Goal: Task Accomplishment & Management: Manage account settings

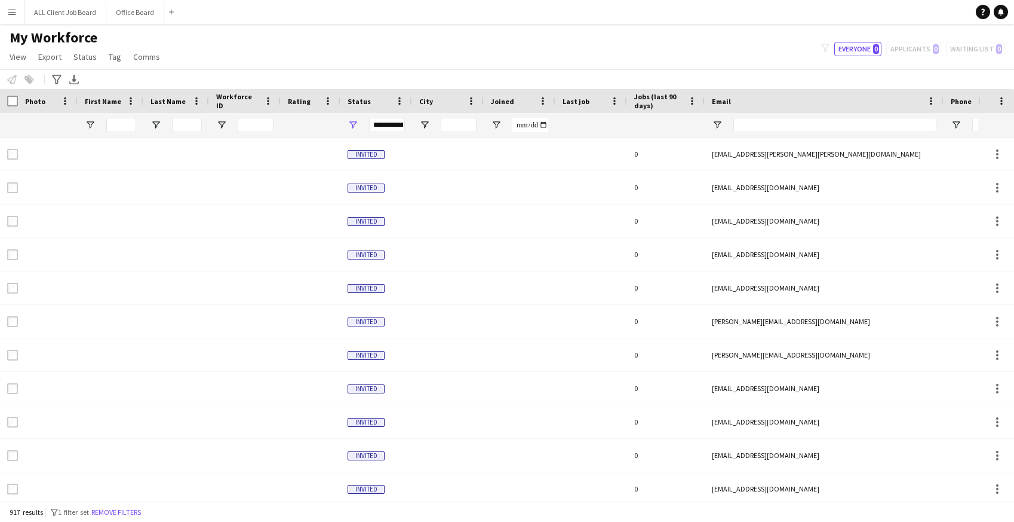
click at [11, 17] on button "Menu" at bounding box center [12, 12] width 24 height 24
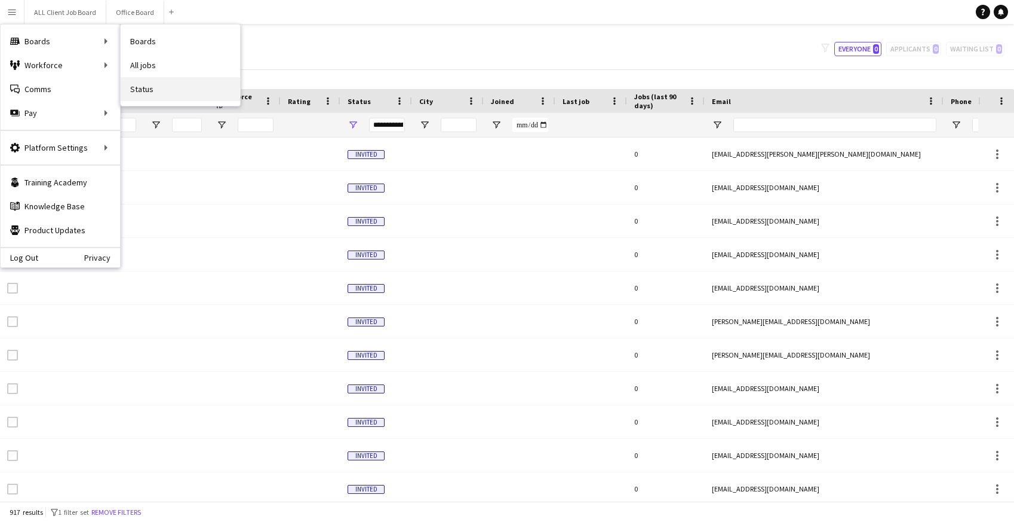
click at [152, 93] on link "Status" at bounding box center [180, 89] width 119 height 24
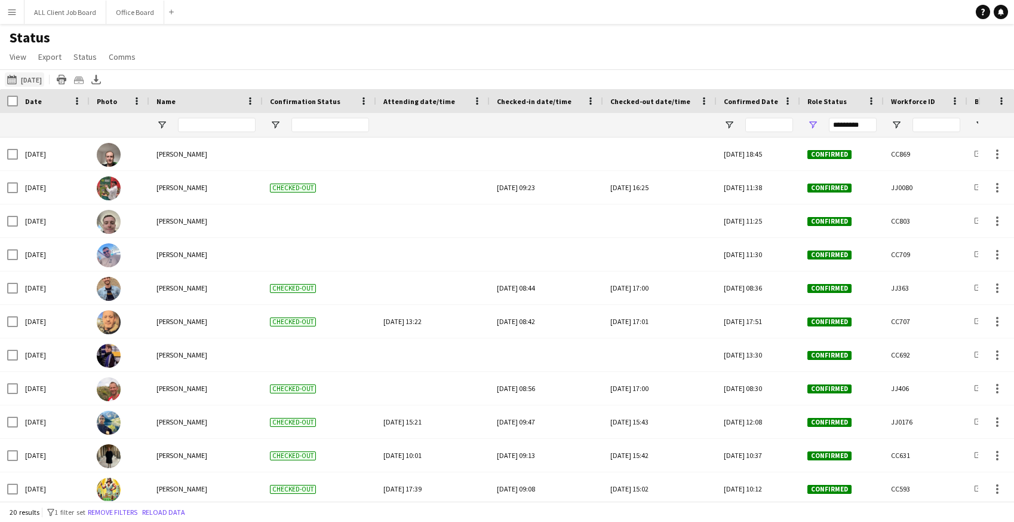
click at [30, 75] on button "Yesterday Yesterday" at bounding box center [24, 79] width 39 height 14
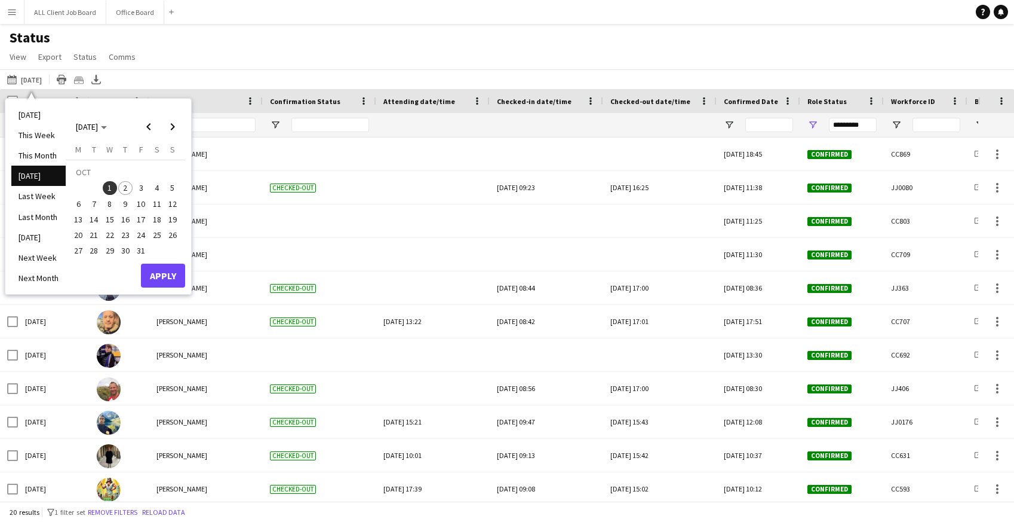
click at [122, 189] on span "2" at bounding box center [125, 188] width 14 height 14
click at [165, 272] on button "Apply" at bounding box center [163, 275] width 44 height 24
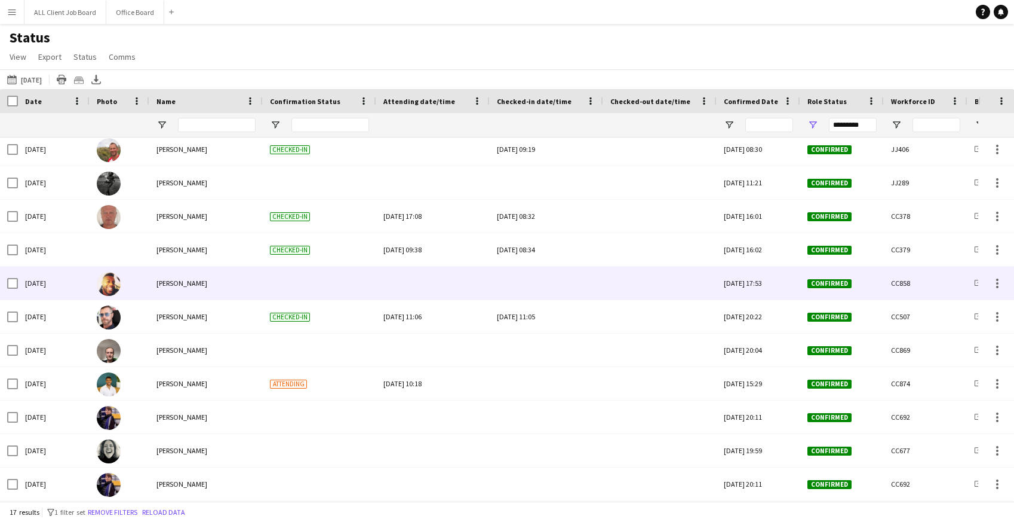
click at [531, 278] on div at bounding box center [546, 282] width 99 height 33
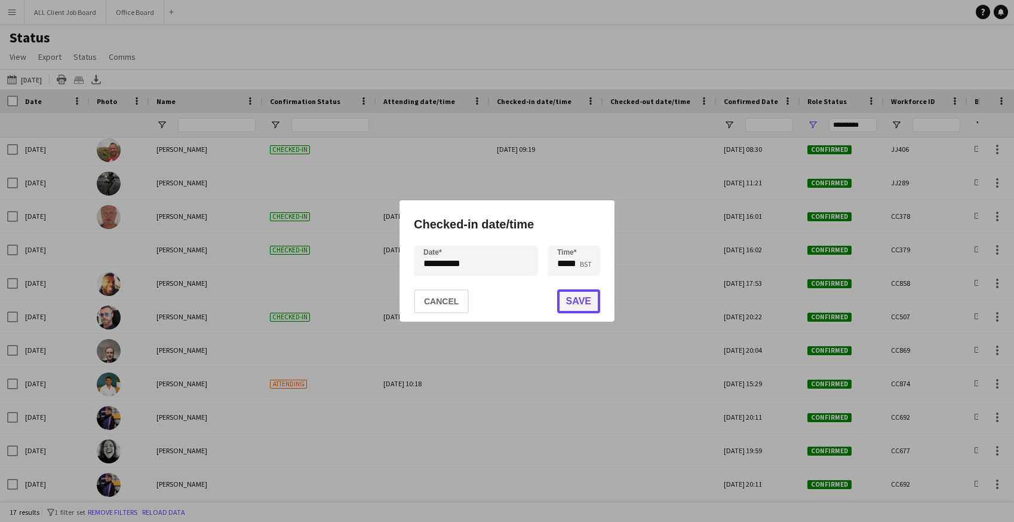
click at [567, 304] on button "Save" at bounding box center [578, 301] width 43 height 24
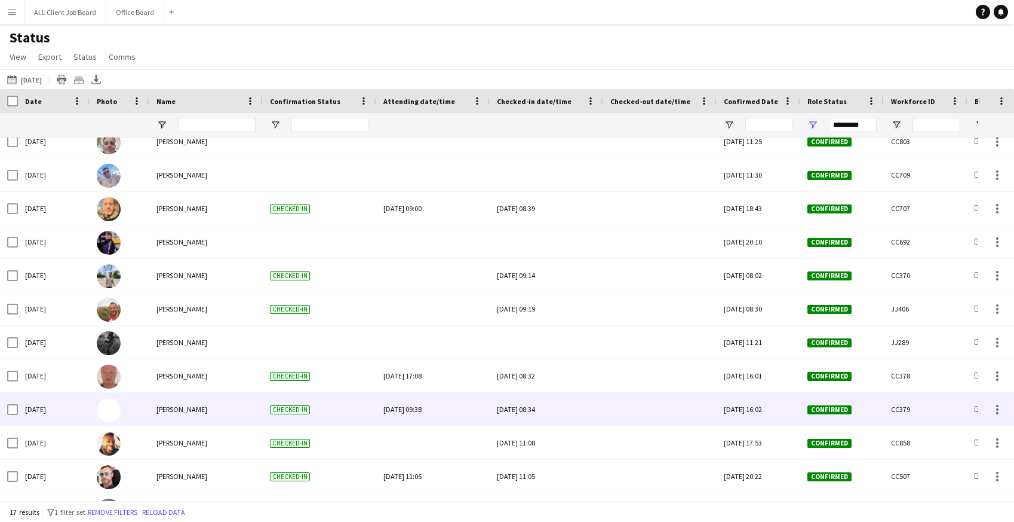
scroll to position [54, 0]
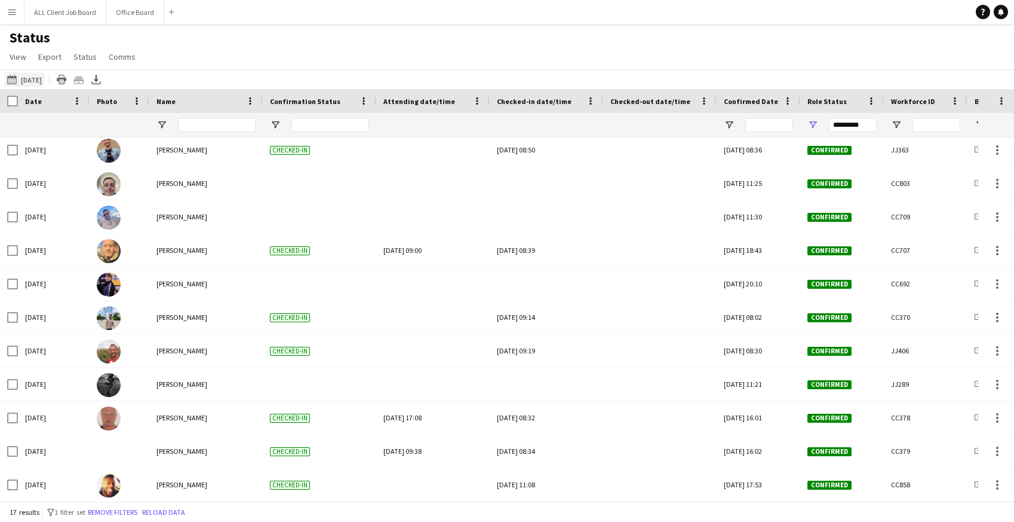
click at [24, 74] on button "Yesterday Today" at bounding box center [24, 79] width 39 height 14
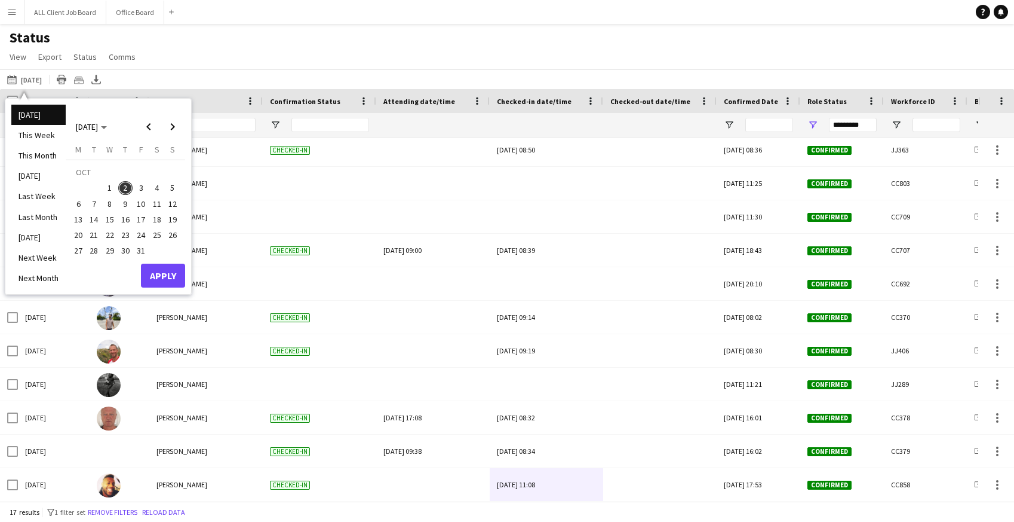
click at [106, 189] on span "1" at bounding box center [110, 188] width 14 height 14
click at [166, 277] on button "Apply" at bounding box center [163, 275] width 44 height 24
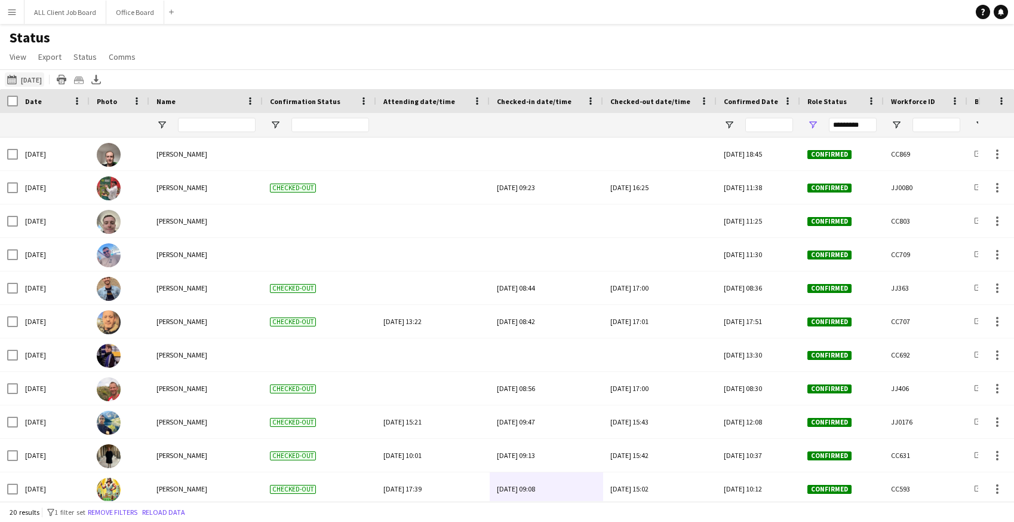
click at [25, 82] on button "Yesterday Yesterday" at bounding box center [24, 79] width 39 height 14
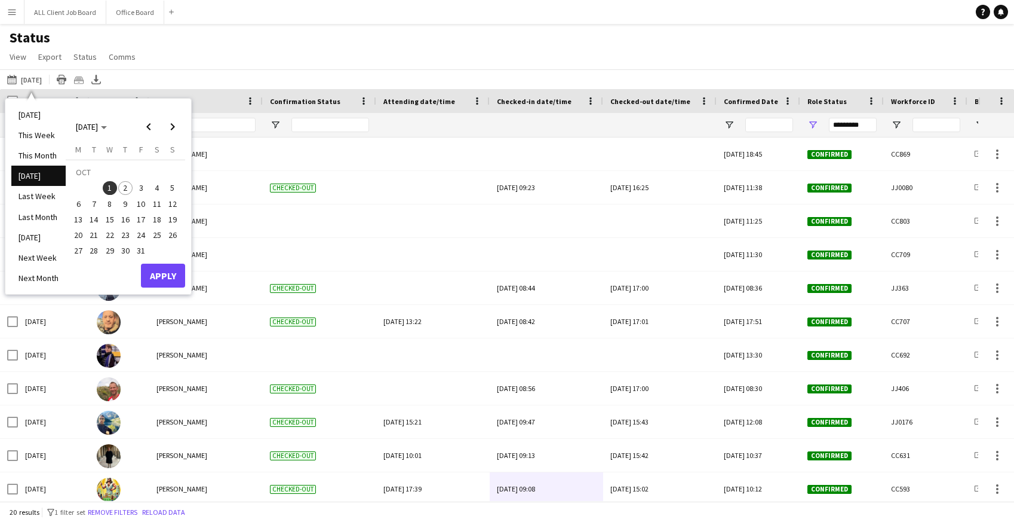
click at [125, 185] on span "2" at bounding box center [125, 188] width 14 height 14
click at [168, 278] on button "Apply" at bounding box center [163, 275] width 44 height 24
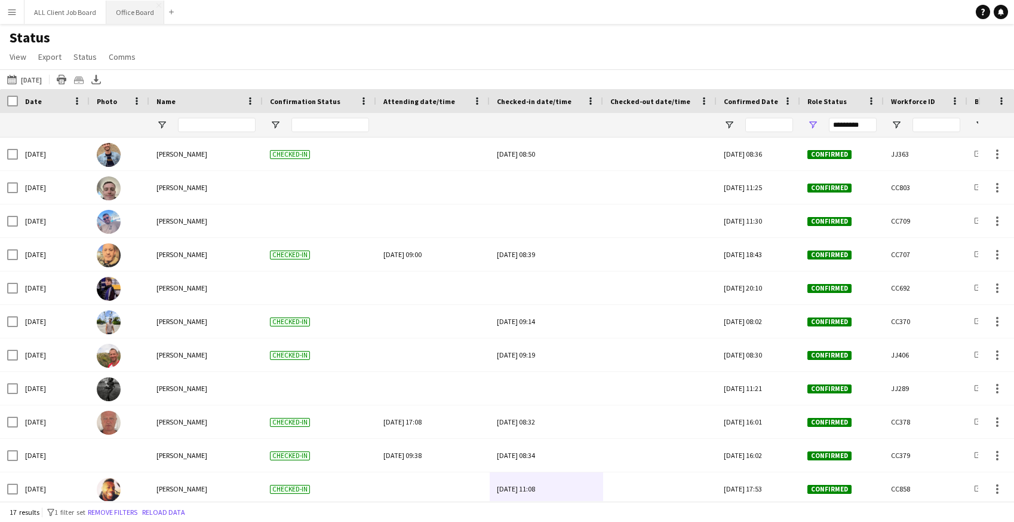
click at [140, 8] on button "Office Board Close" at bounding box center [135, 12] width 58 height 23
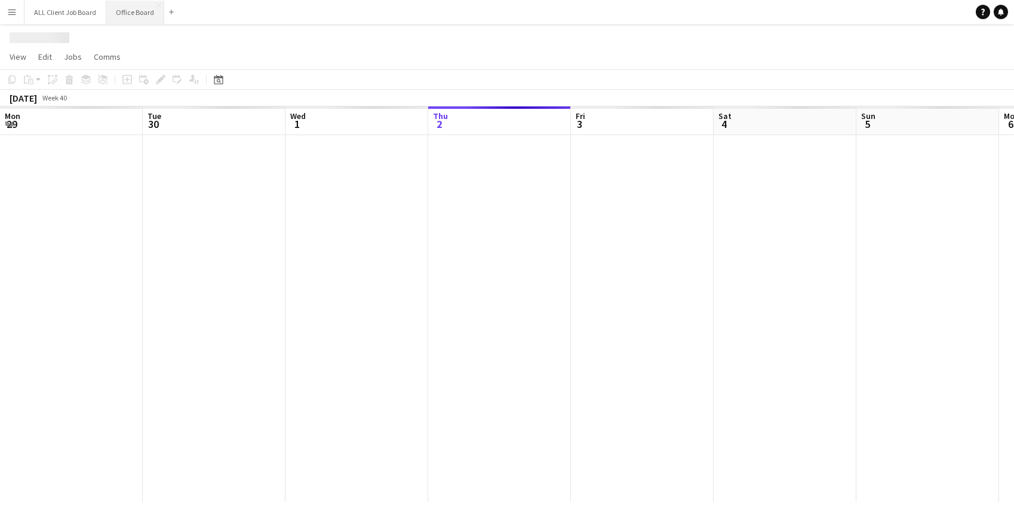
scroll to position [0, 286]
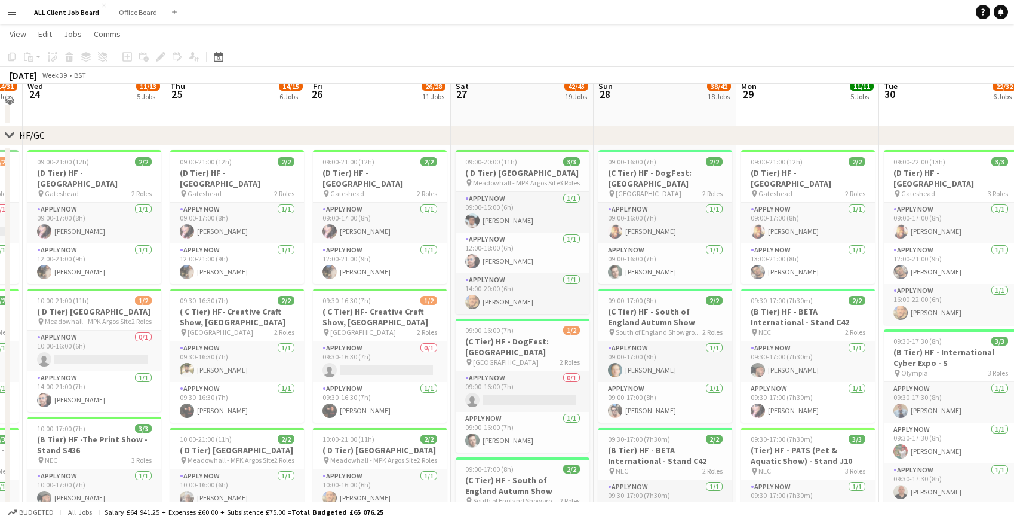
scroll to position [172, 0]
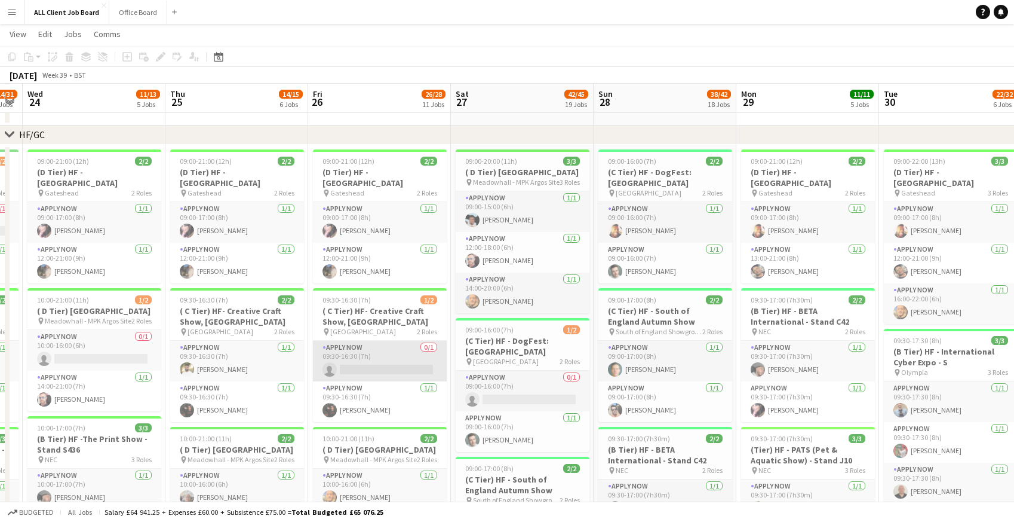
click at [381, 352] on app-card-role "APPLY NOW 0/1 09:30-16:30 (7h) single-neutral-actions" at bounding box center [380, 361] width 134 height 41
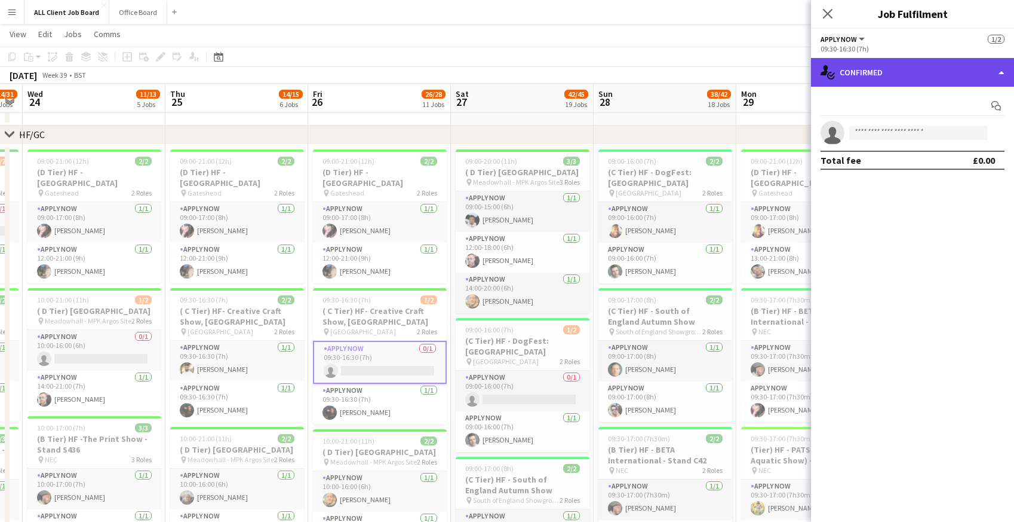
click at [910, 75] on div "single-neutral-actions-check-2 Confirmed" at bounding box center [912, 72] width 203 height 29
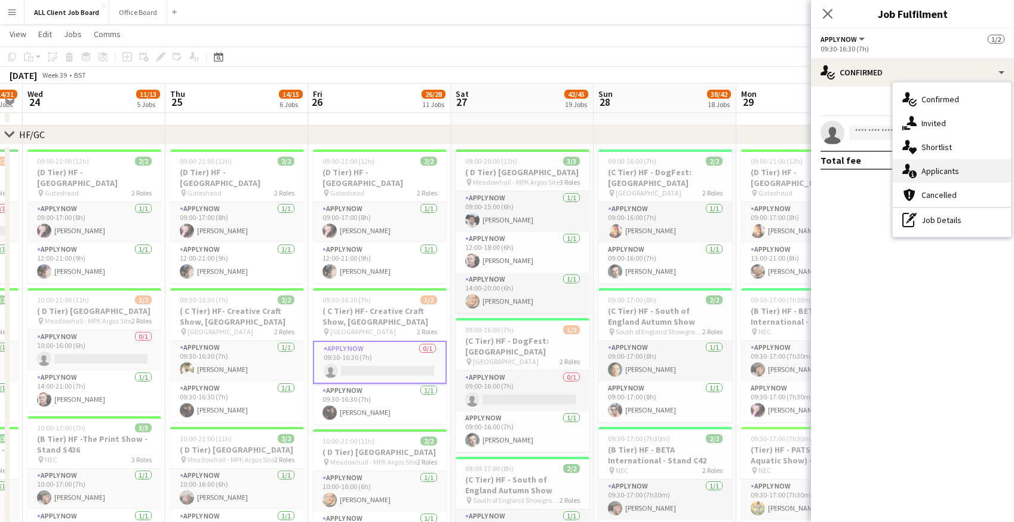
click at [946, 165] on span "Applicants" at bounding box center [941, 170] width 38 height 11
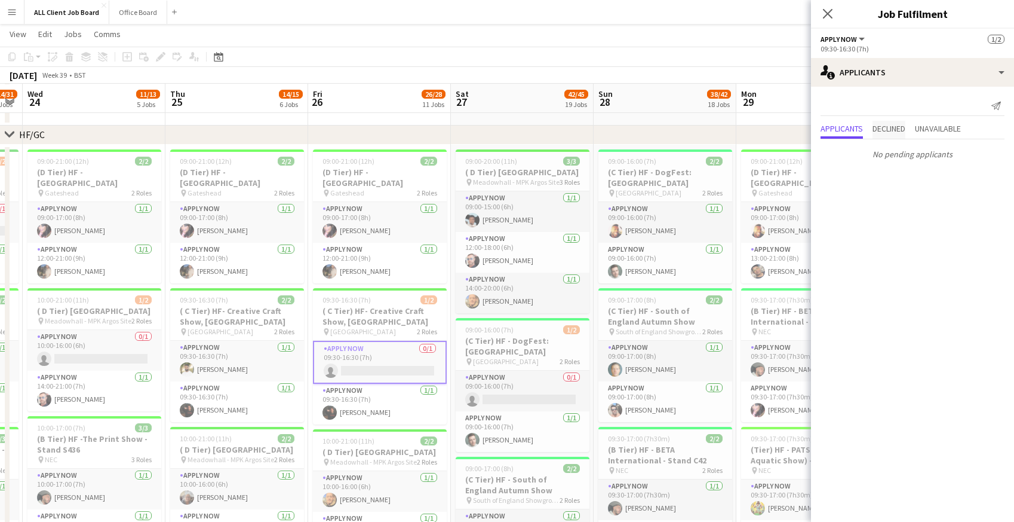
click at [906, 134] on span "Declined" at bounding box center [889, 130] width 33 height 18
click at [938, 110] on span "Unavailable" at bounding box center [938, 105] width 46 height 18
click at [826, 102] on span "Applicants" at bounding box center [842, 104] width 42 height 8
click at [832, 12] on icon "Close pop-in" at bounding box center [827, 13] width 11 height 11
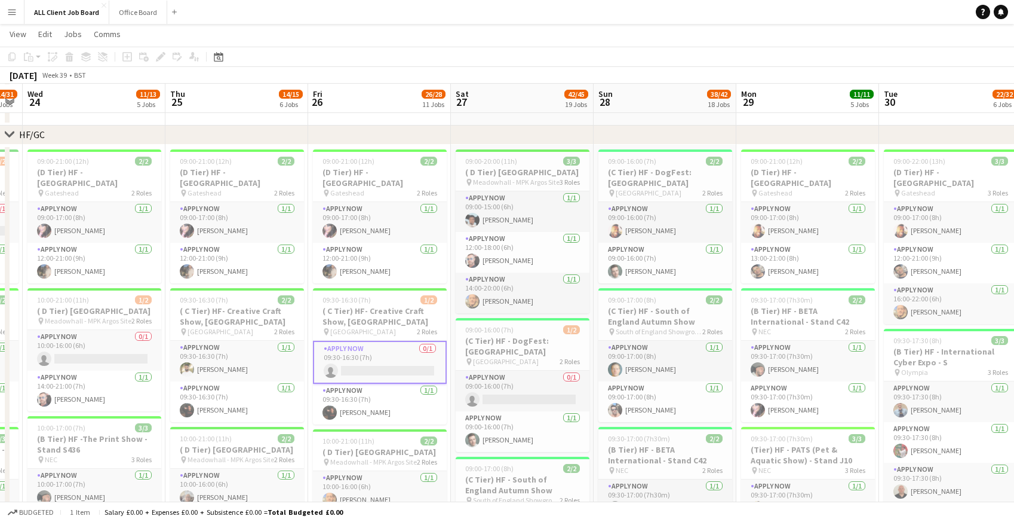
click at [756, 11] on app-navbar "Menu Boards Boards Boards All jobs Status Workforce Workforce My Workforce Recr…" at bounding box center [507, 12] width 1014 height 24
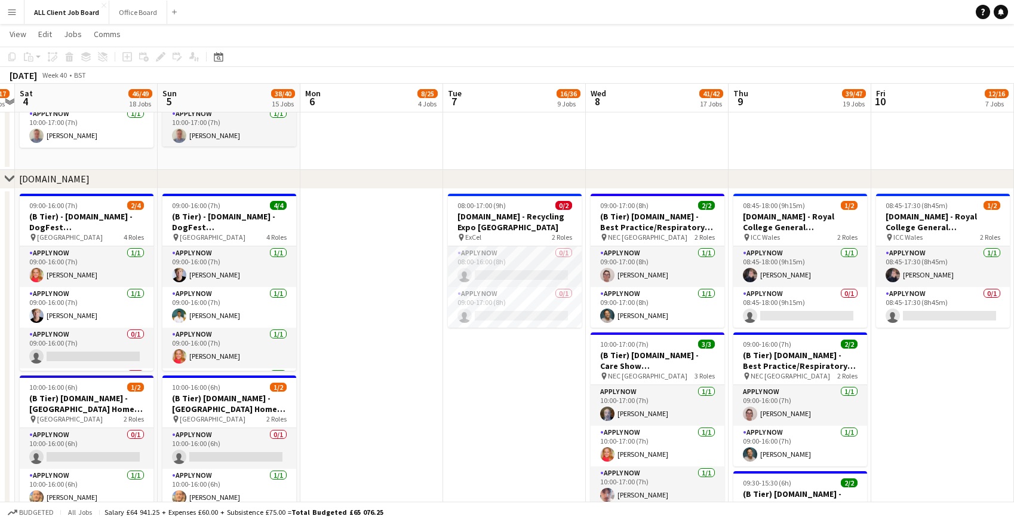
scroll to position [3002, 0]
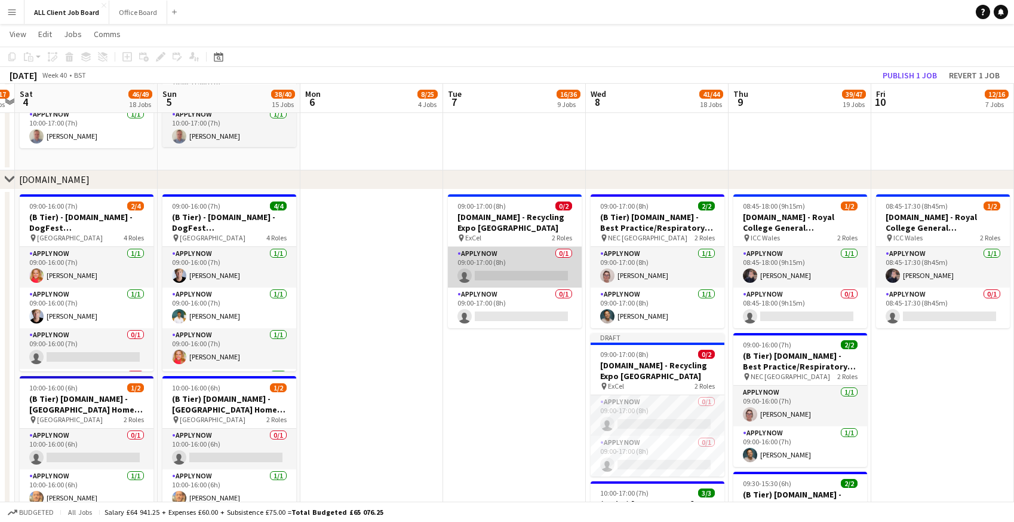
click at [506, 259] on app-card-role "APPLY NOW 0/1 09:00-17:00 (8h) single-neutral-actions" at bounding box center [515, 267] width 134 height 41
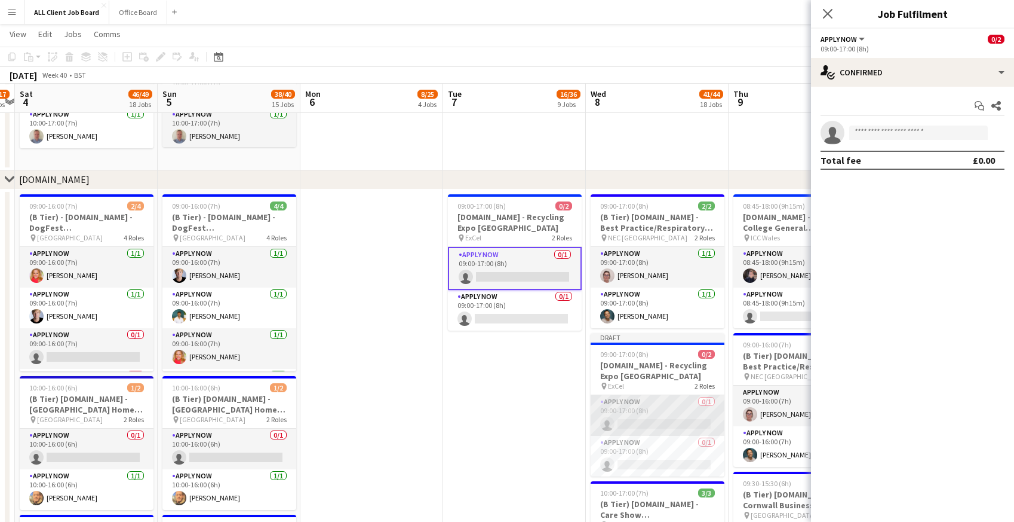
click at [639, 403] on app-card-role "APPLY NOW 0/1 09:00-17:00 (8h) single-neutral-actions" at bounding box center [658, 415] width 134 height 41
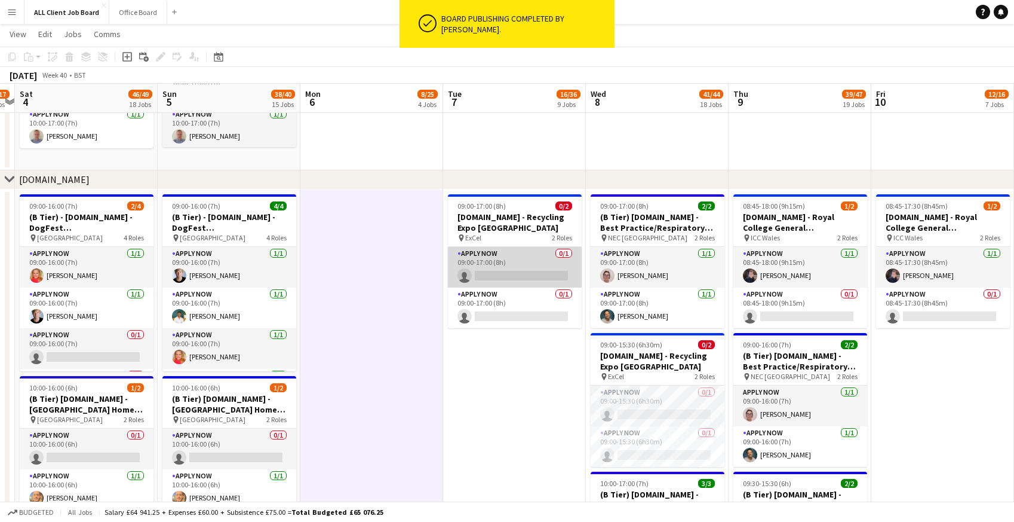
click at [505, 260] on app-card-role "APPLY NOW 0/1 09:00-17:00 (8h) single-neutral-actions" at bounding box center [515, 267] width 134 height 41
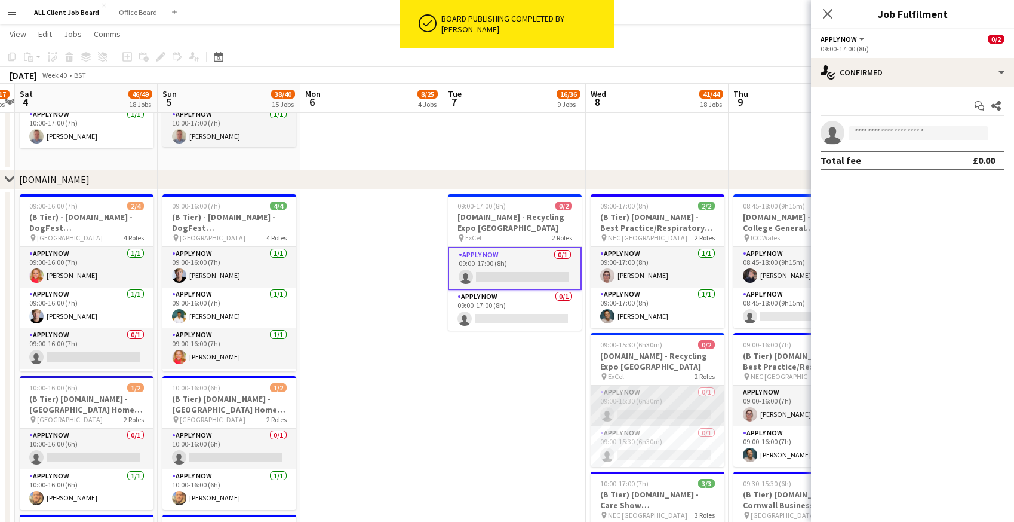
click at [633, 398] on app-card-role "APPLY NOW 0/1 09:00-15:30 (6h30m) single-neutral-actions" at bounding box center [658, 405] width 134 height 41
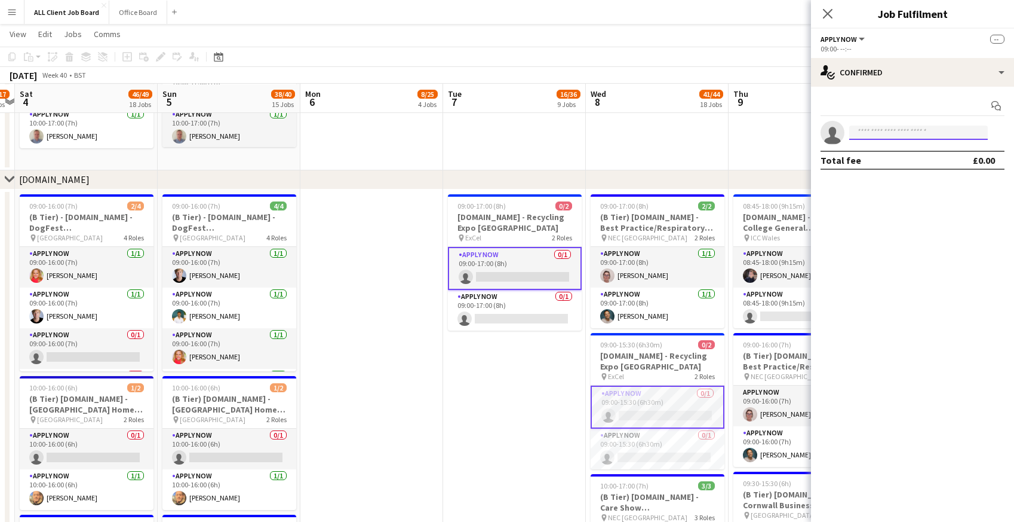
click at [891, 131] on input at bounding box center [919, 132] width 139 height 14
type input "****"
click at [893, 152] on span "[PERSON_NAME]" at bounding box center [893, 150] width 69 height 10
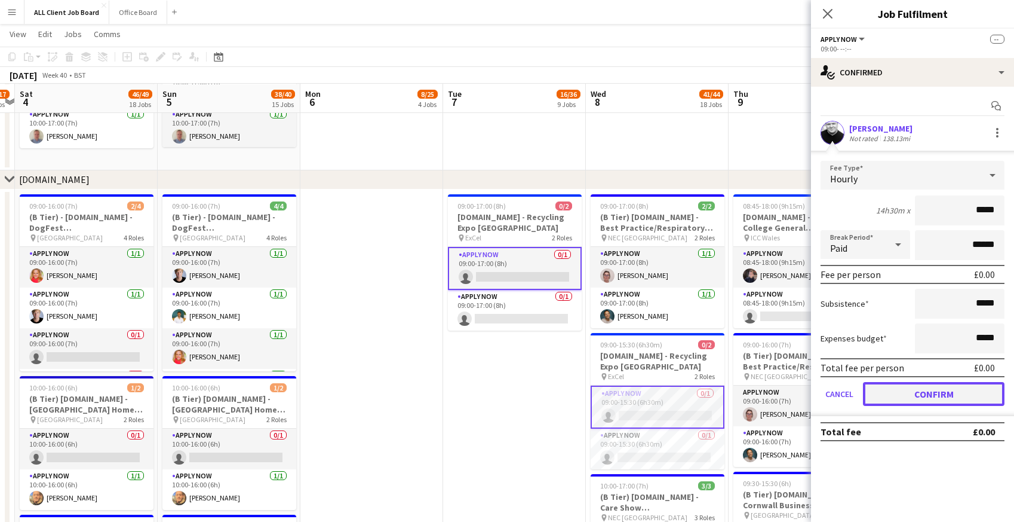
click at [898, 395] on button "Confirm" at bounding box center [934, 394] width 142 height 24
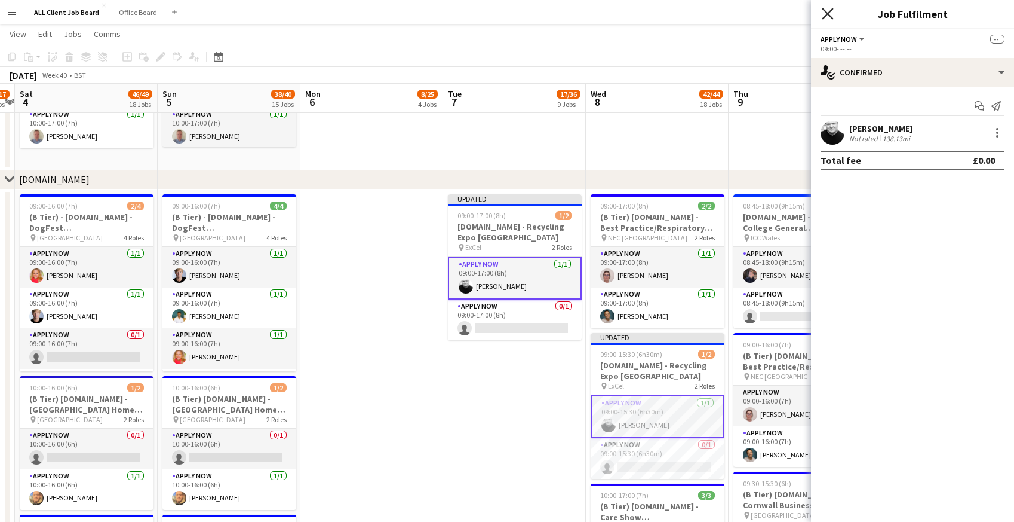
click at [830, 11] on icon at bounding box center [827, 13] width 11 height 11
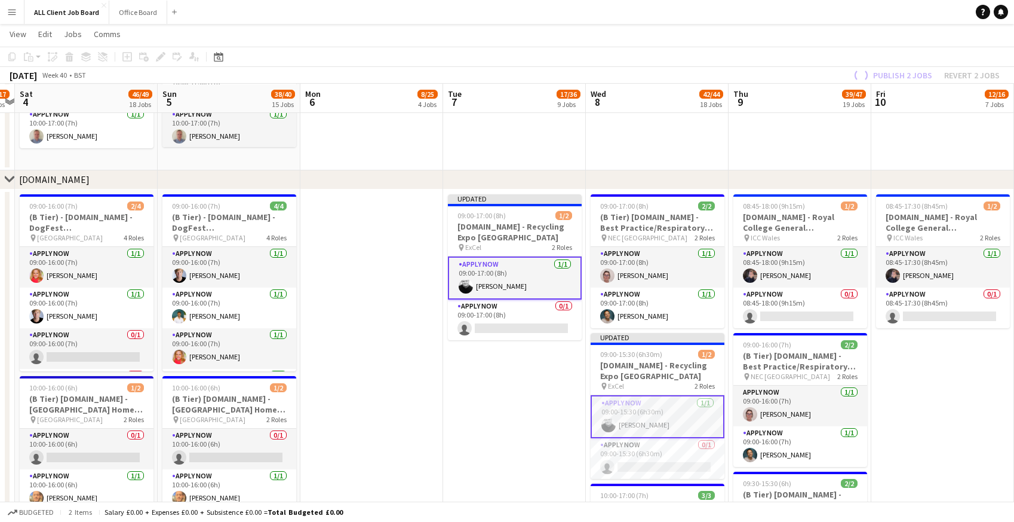
click at [798, 12] on app-navbar "Menu Boards Boards Boards All jobs Status Workforce Workforce My Workforce Recr…" at bounding box center [507, 12] width 1014 height 24
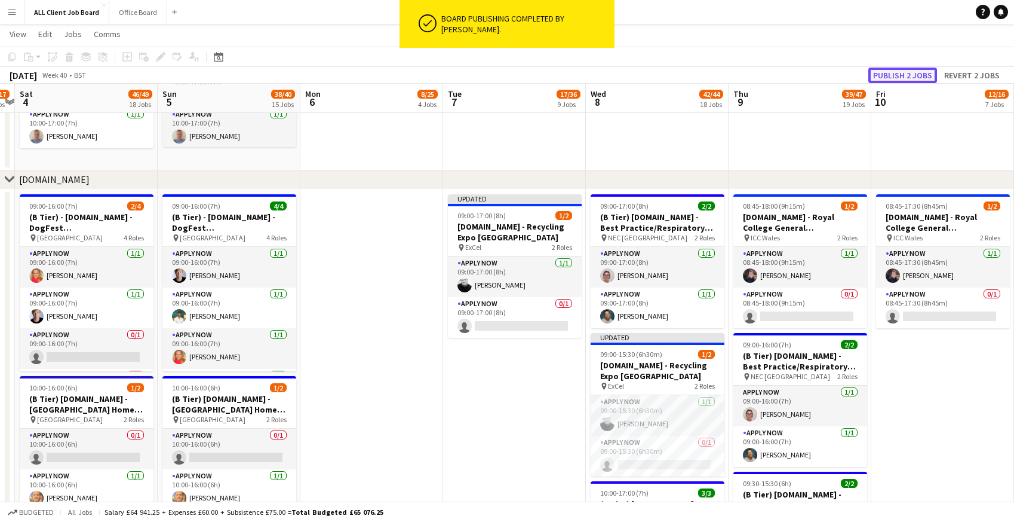
click at [902, 78] on button "Publish 2 jobs" at bounding box center [903, 76] width 69 height 16
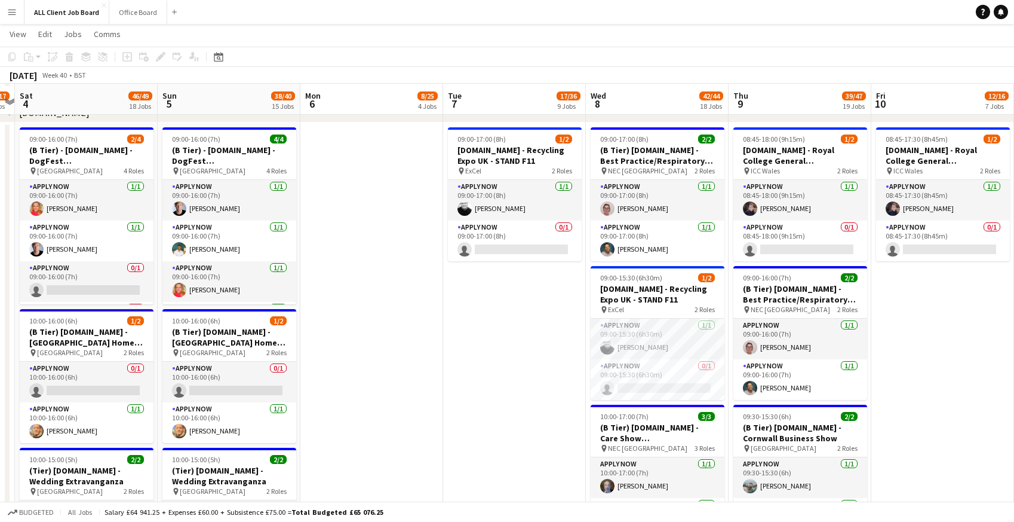
scroll to position [3071, 0]
